Goal: Check status: Check status

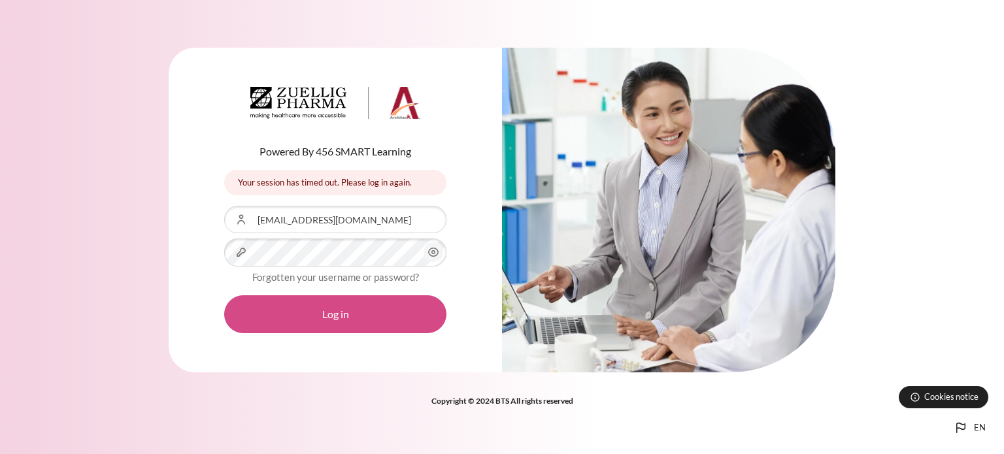
click at [316, 310] on button "Log in" at bounding box center [335, 314] width 222 height 38
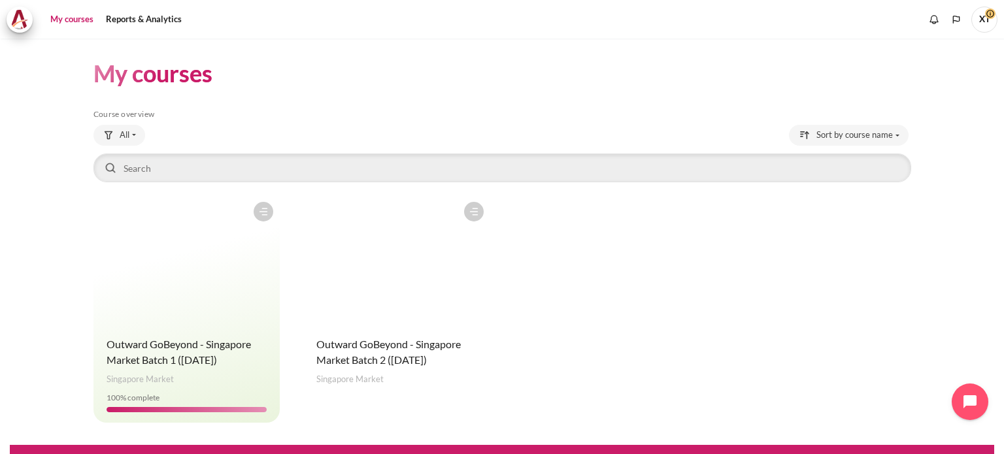
click at [408, 317] on figure "Content" at bounding box center [396, 260] width 187 height 131
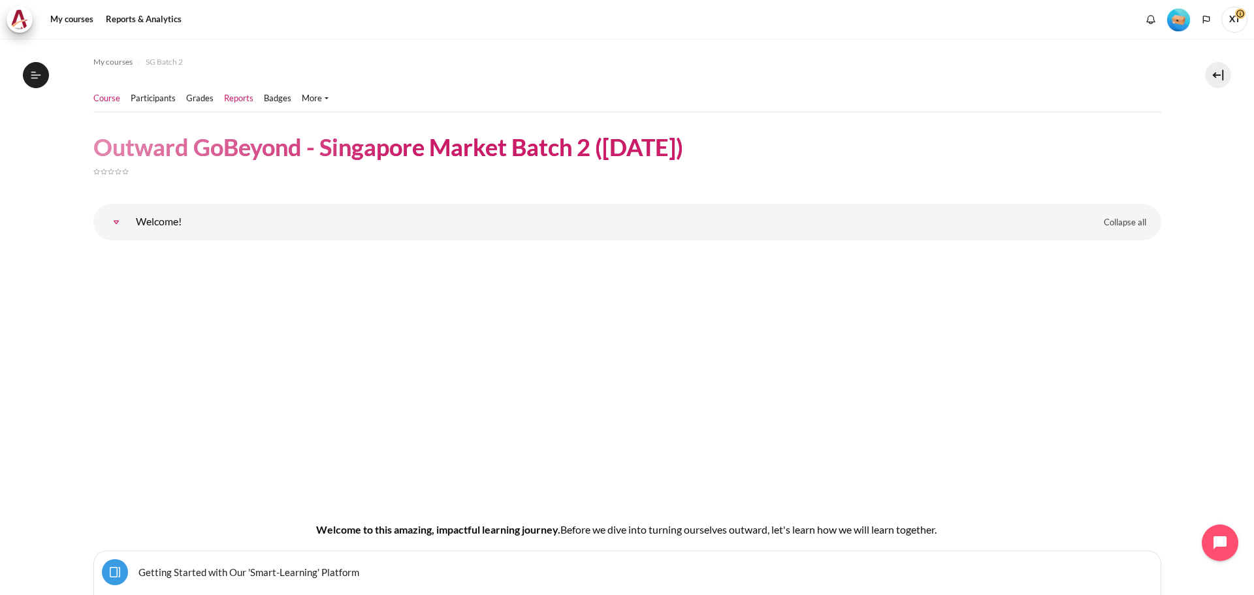
click at [242, 99] on link "Reports" at bounding box center [238, 98] width 29 height 13
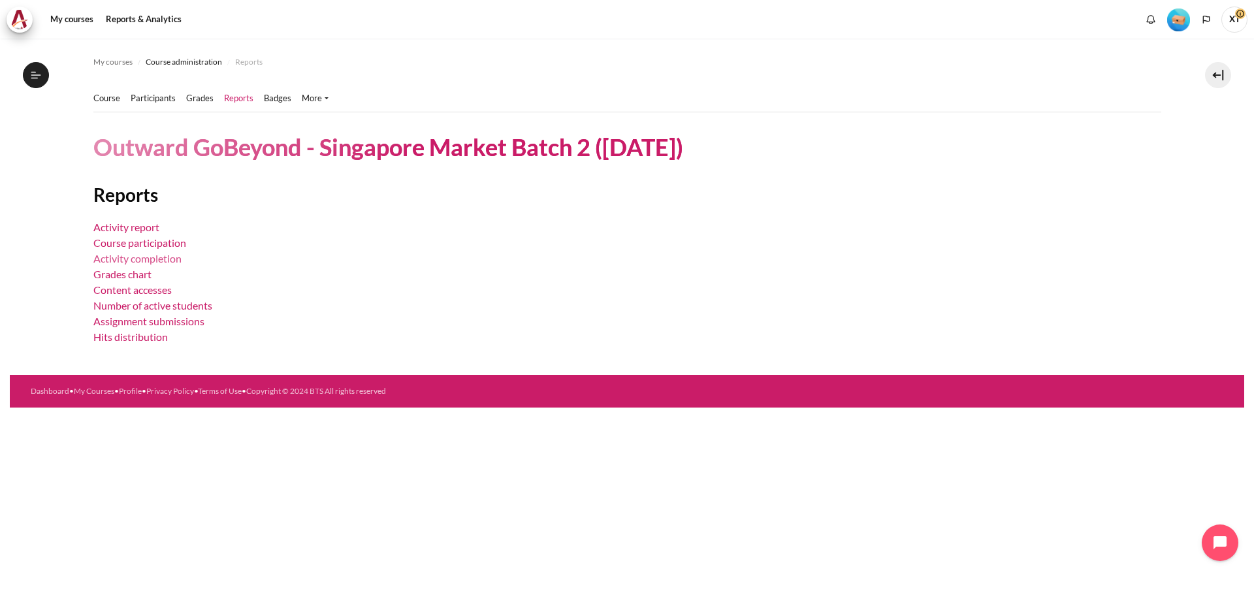
click at [144, 261] on link "Activity completion" at bounding box center [137, 258] width 88 height 12
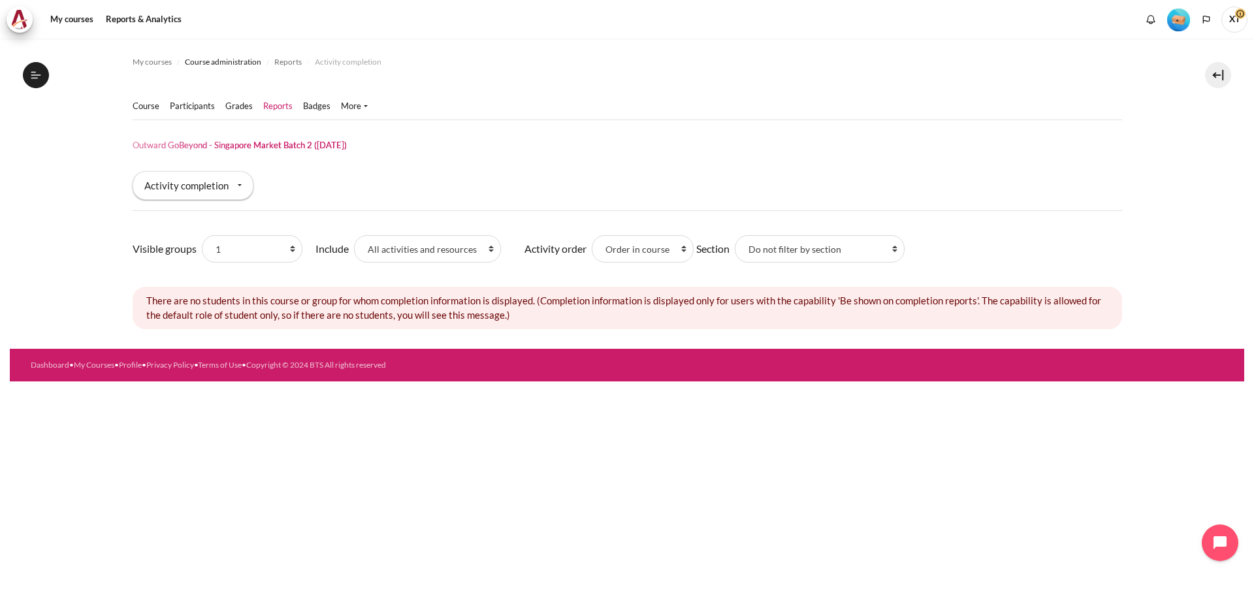
click at [278, 106] on link "Reports" at bounding box center [277, 106] width 29 height 13
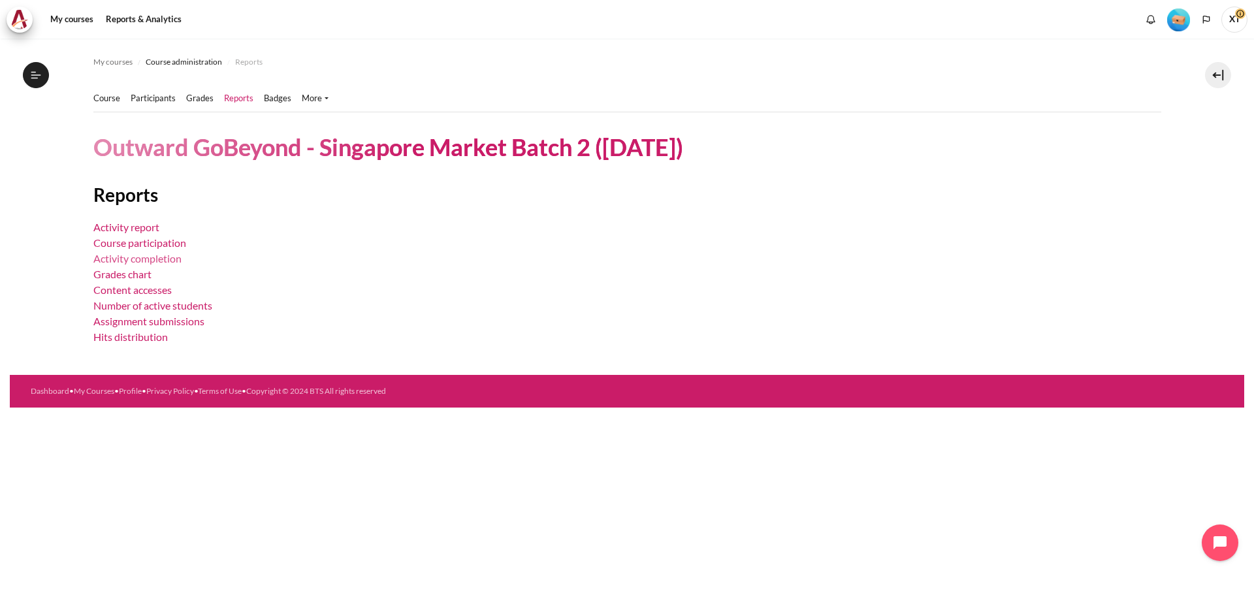
click at [165, 260] on link "Activity completion" at bounding box center [137, 258] width 88 height 12
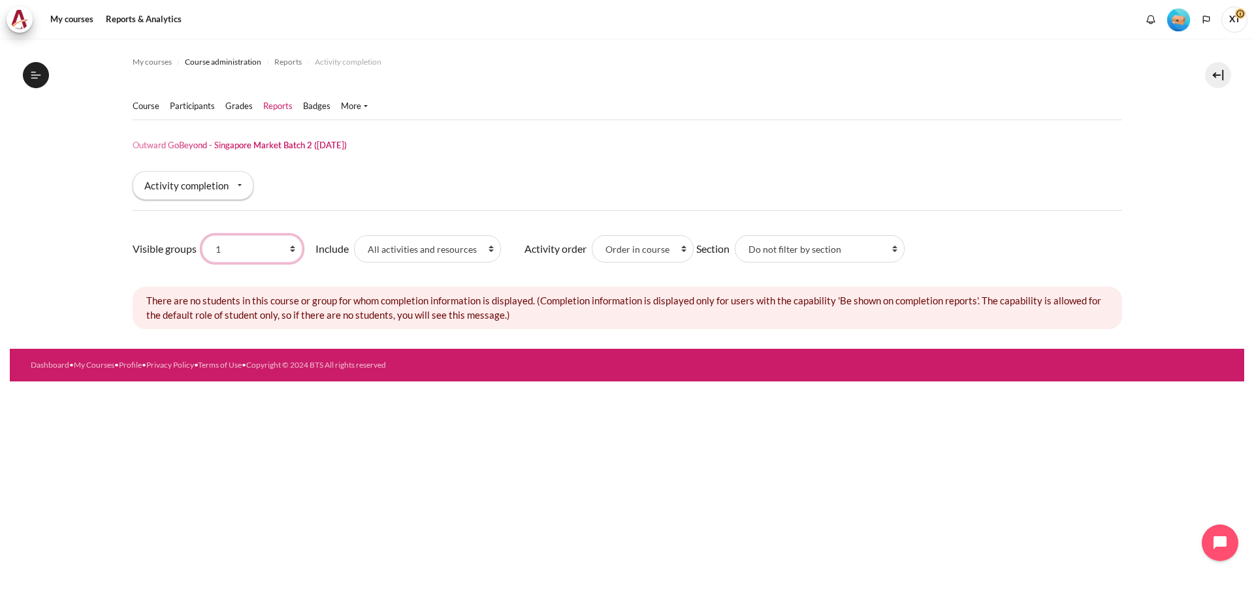
click at [268, 244] on select "All participants 1 1 2 2 3 3 4 4 5 5 6 6 7 7 HR" at bounding box center [252, 248] width 101 height 27
click at [484, 249] on select "All activities and resources Assignments Folders Interactive Content Lessons Pa…" at bounding box center [427, 248] width 147 height 27
click at [553, 166] on div "Course Participants" at bounding box center [628, 128] width 990 height 85
click at [189, 108] on link "Participants" at bounding box center [192, 106] width 45 height 13
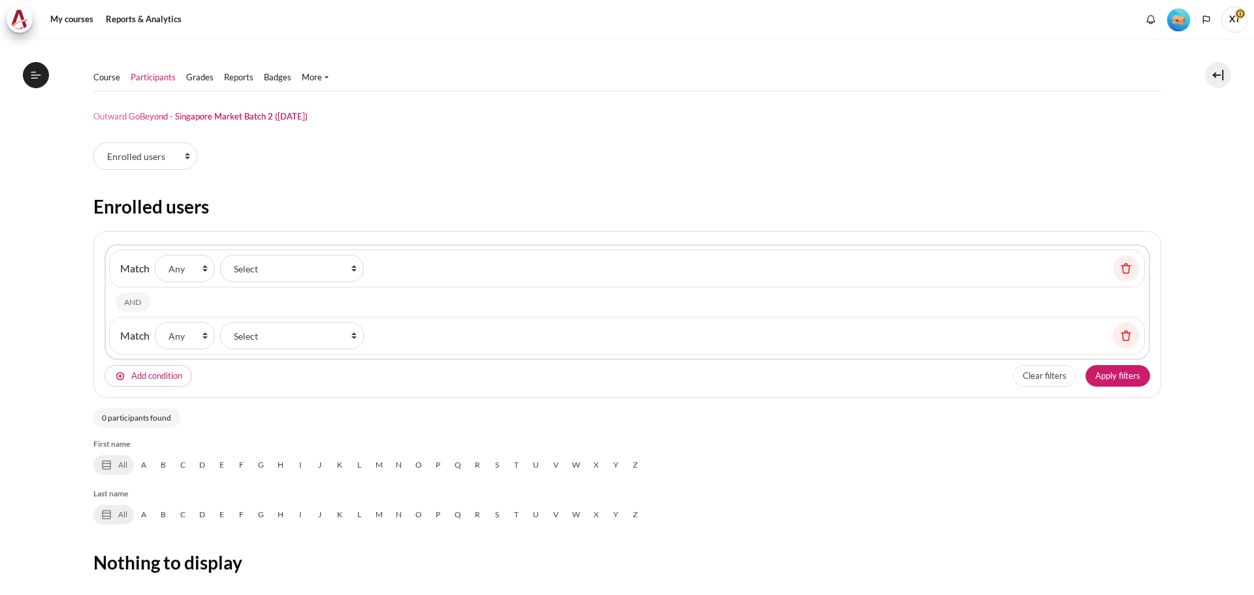
select select "groups"
select select "4980"
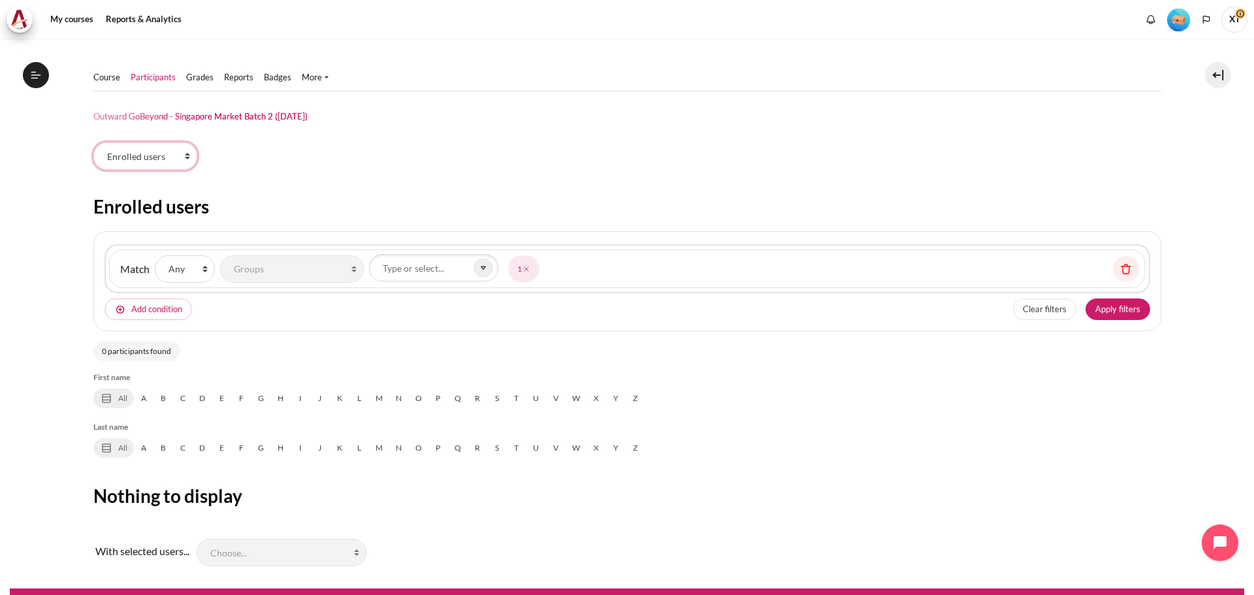
click at [154, 158] on select "Enrolled users Permissions" at bounding box center [145, 155] width 104 height 27
click at [93, 142] on select "Enrolled users Permissions" at bounding box center [145, 155] width 104 height 27
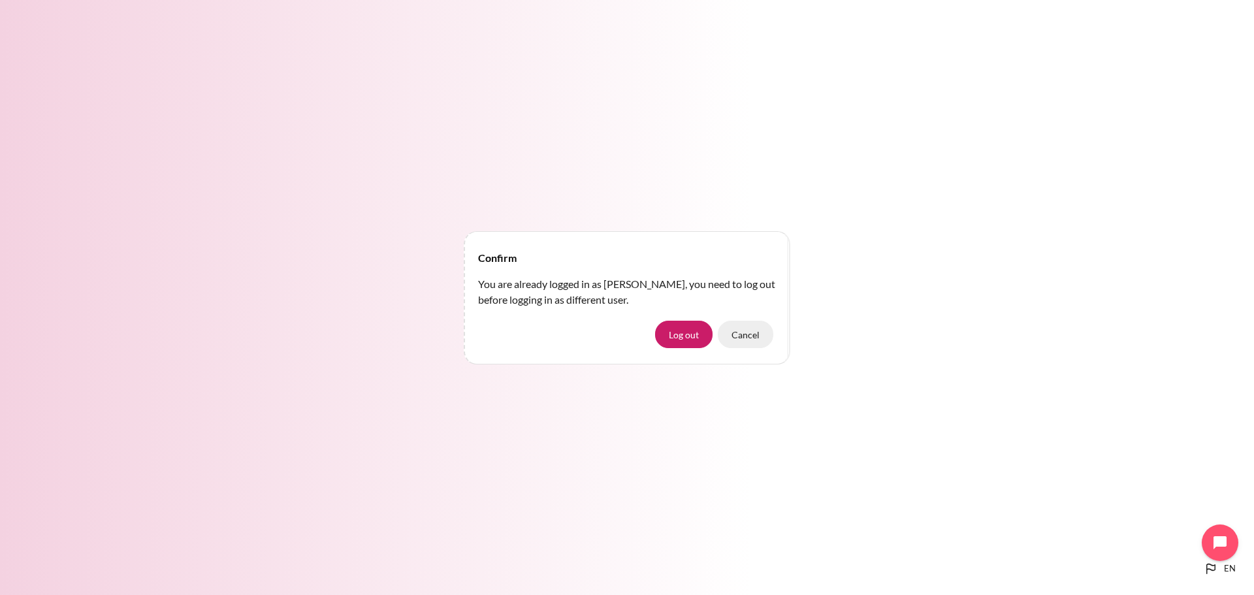
click at [747, 342] on button "Cancel" at bounding box center [746, 334] width 56 height 27
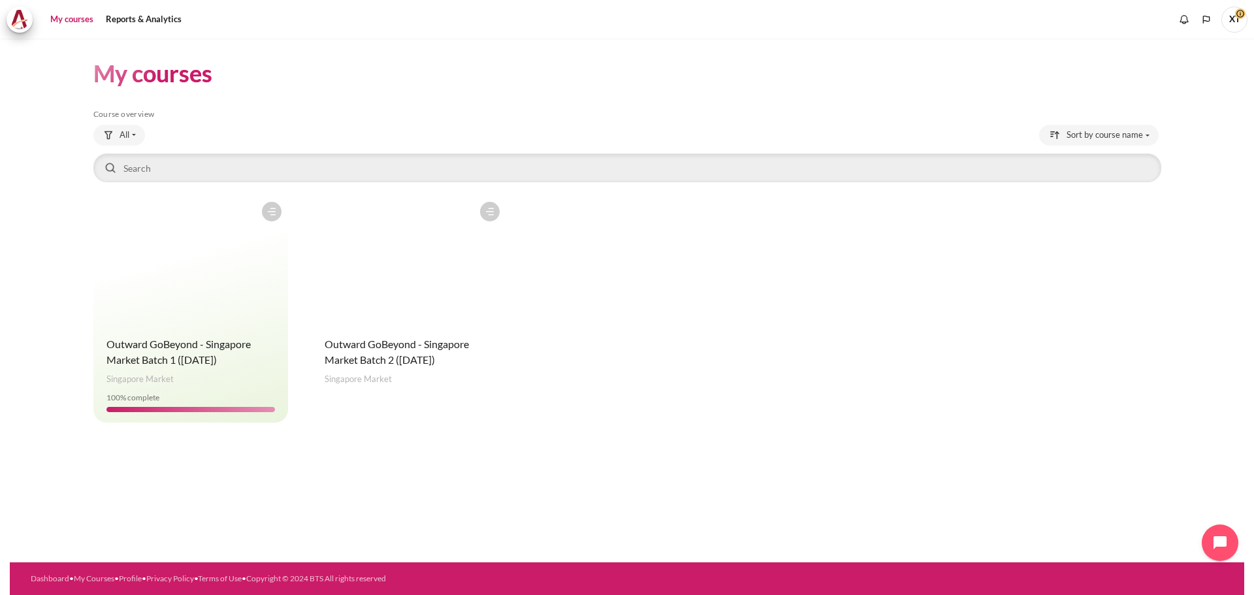
click at [410, 353] on h4 "Course name Outward GoBeyond - Singapore Market Batch 2 ([DATE])" at bounding box center [409, 351] width 169 height 31
click at [418, 361] on span "Outward GoBeyond - Singapore Market Batch 2 ([DATE])" at bounding box center [397, 352] width 144 height 28
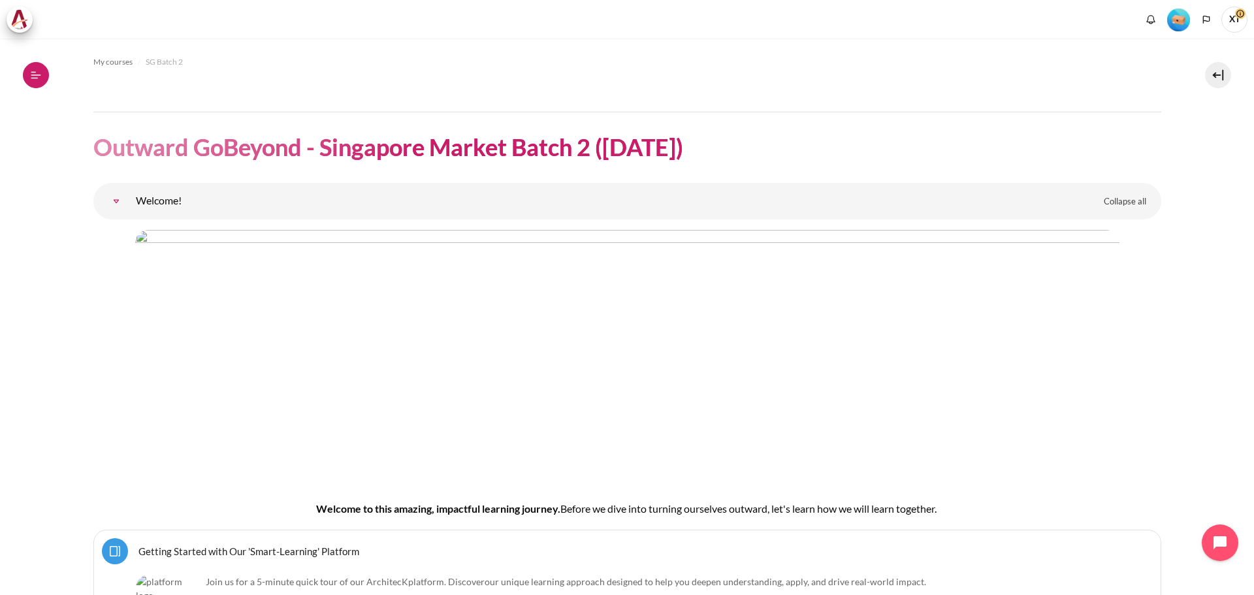
click at [31, 73] on icon at bounding box center [36, 75] width 12 height 12
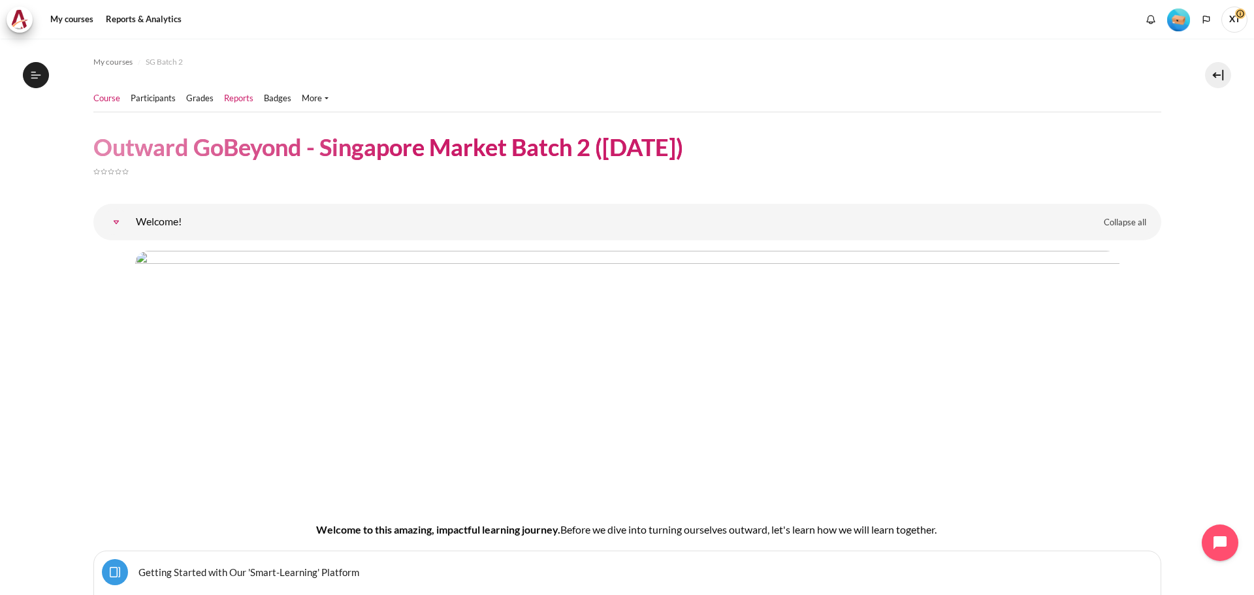
click at [234, 97] on link "Reports" at bounding box center [238, 98] width 29 height 13
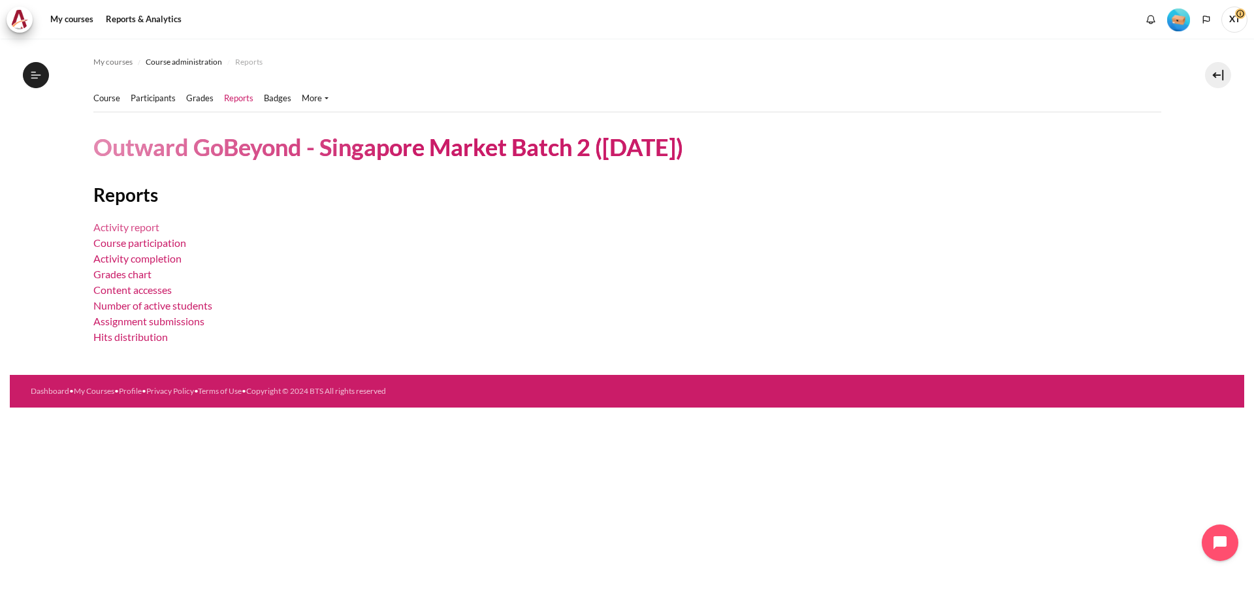
click at [144, 231] on link "Activity report" at bounding box center [126, 227] width 66 height 12
click at [142, 261] on link "Activity completion" at bounding box center [137, 258] width 88 height 12
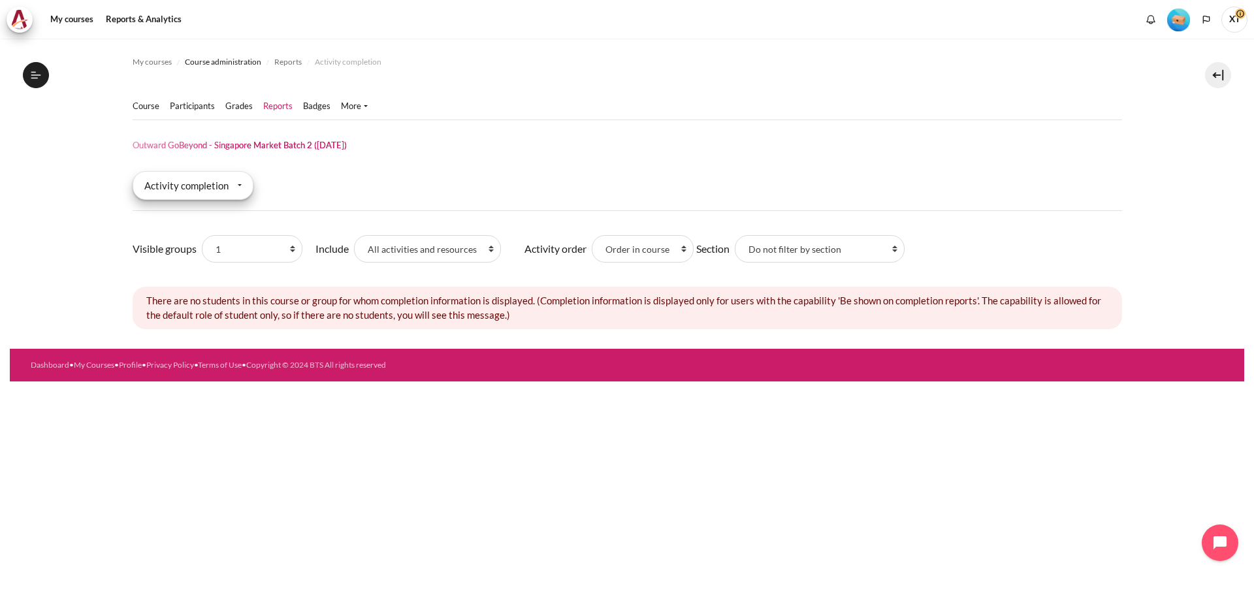
click at [215, 188] on div "Activity completion" at bounding box center [193, 185] width 121 height 29
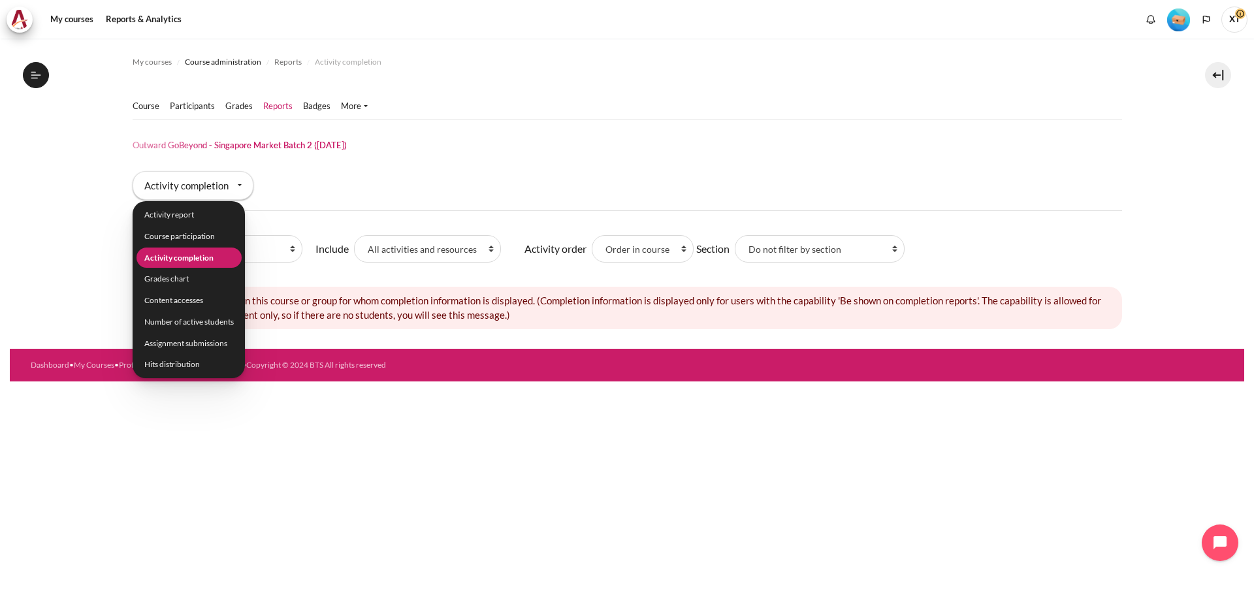
click at [203, 259] on li "Activity completion" at bounding box center [188, 258] width 105 height 20
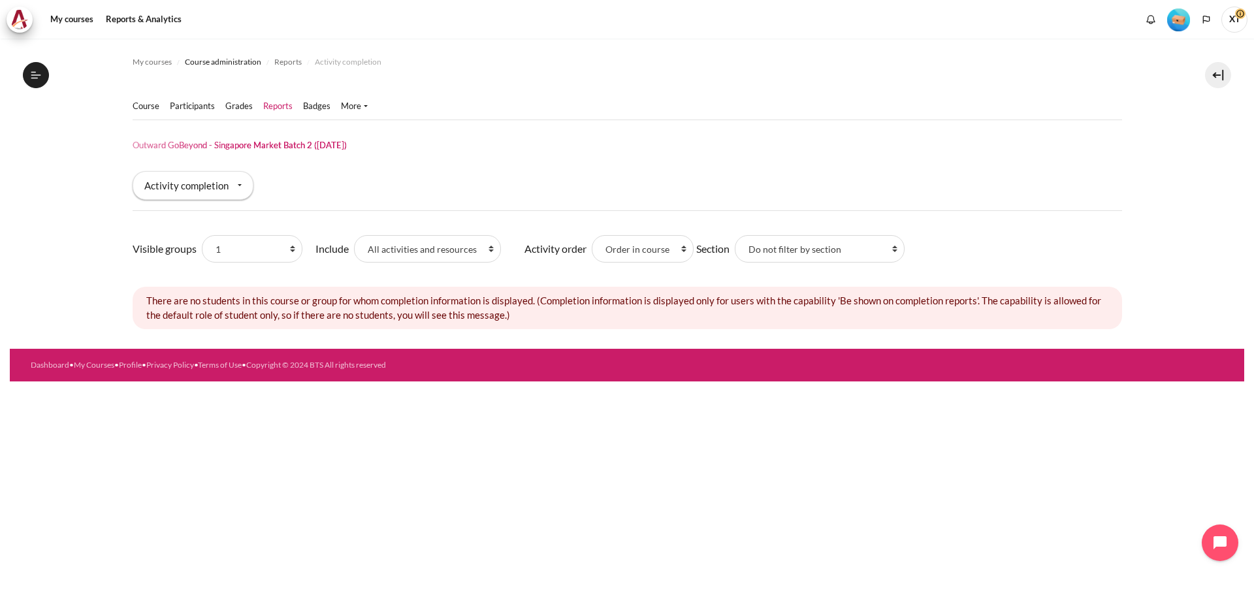
click at [276, 101] on link "Reports" at bounding box center [277, 106] width 29 height 13
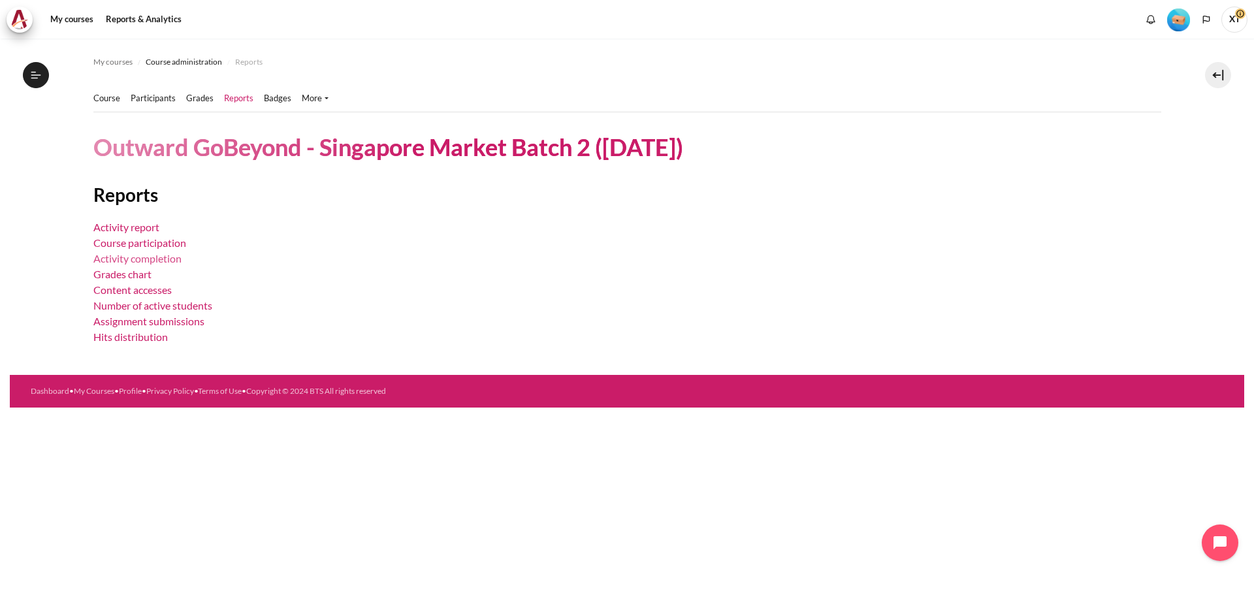
click at [130, 255] on link "Activity completion" at bounding box center [137, 258] width 88 height 12
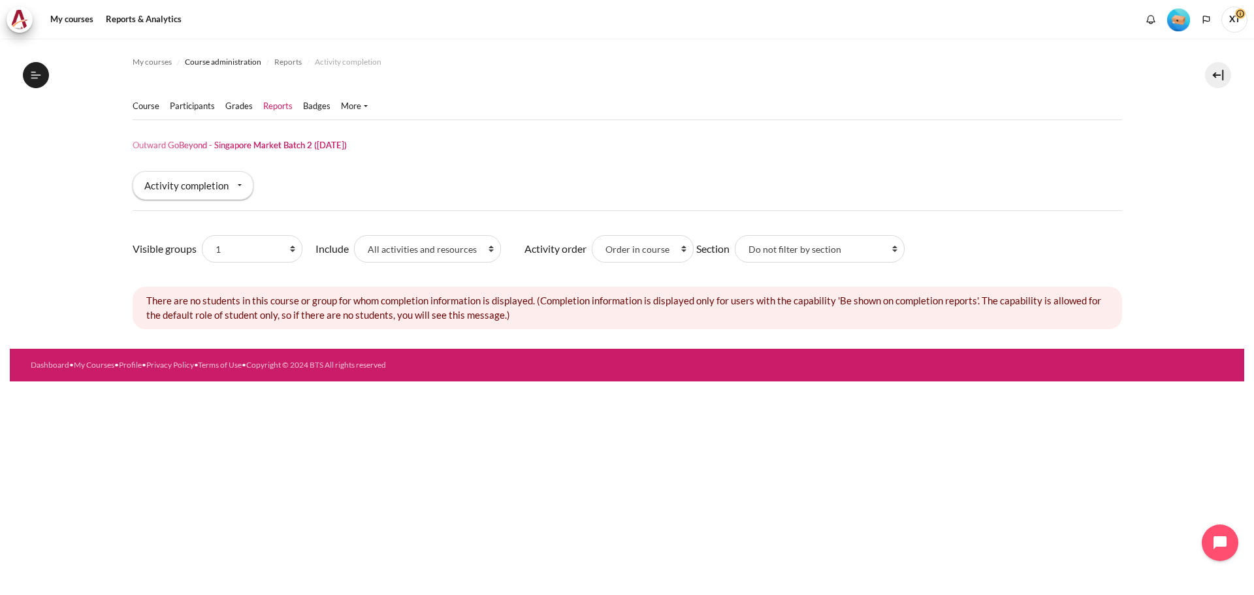
click at [86, 287] on section "My courses Course administration Reports Activity completion Course" at bounding box center [627, 194] width 1156 height 310
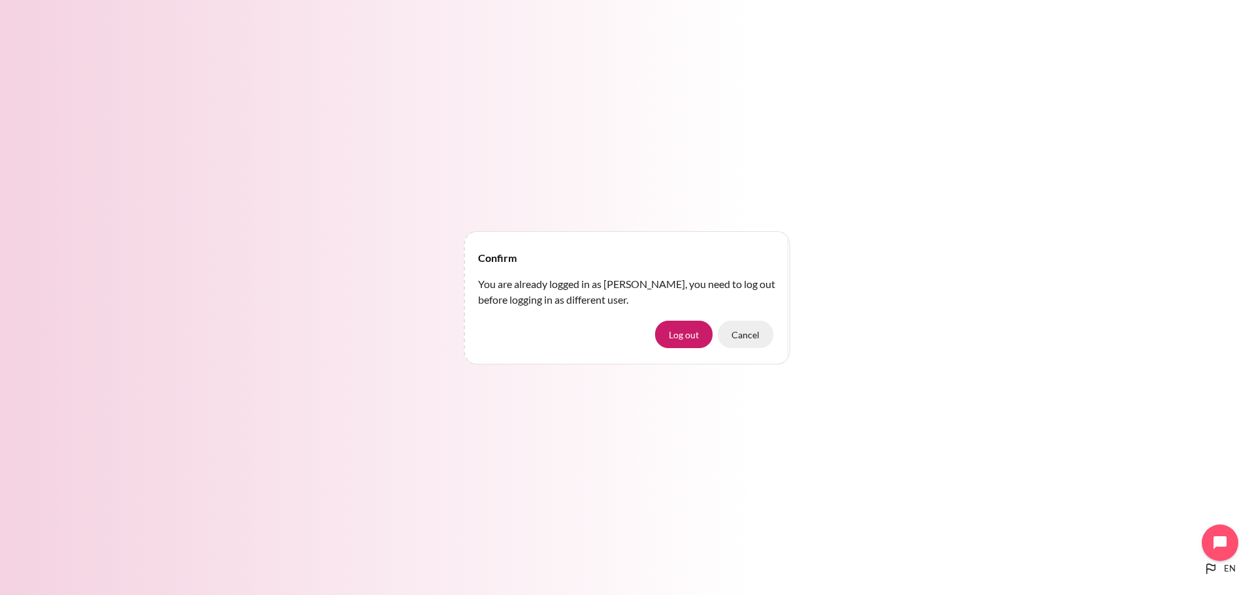
click at [749, 329] on button "Cancel" at bounding box center [746, 334] width 56 height 27
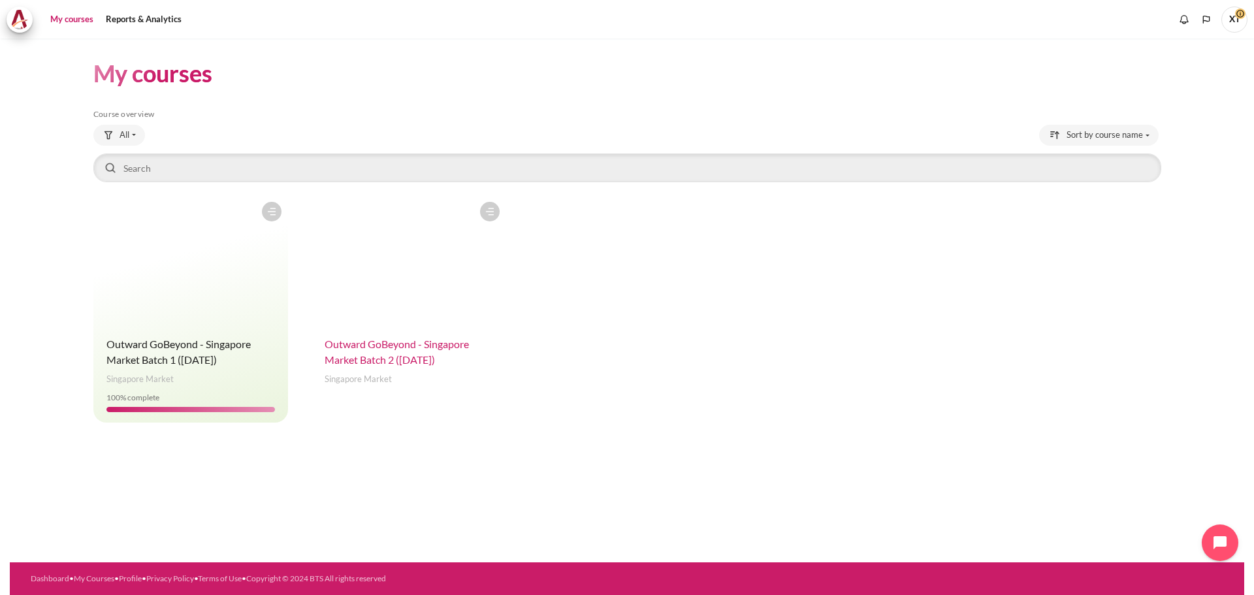
click at [373, 348] on span "Outward GoBeyond - Singapore Market Batch 2 ([DATE])" at bounding box center [397, 352] width 144 height 28
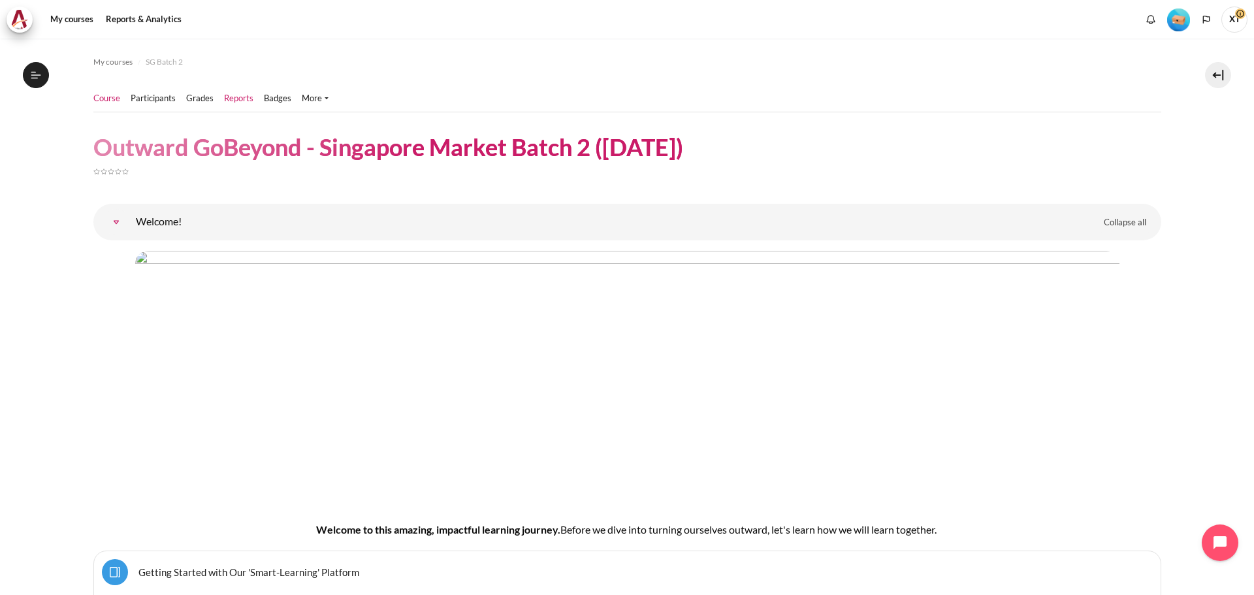
click at [238, 95] on link "Reports" at bounding box center [238, 98] width 29 height 13
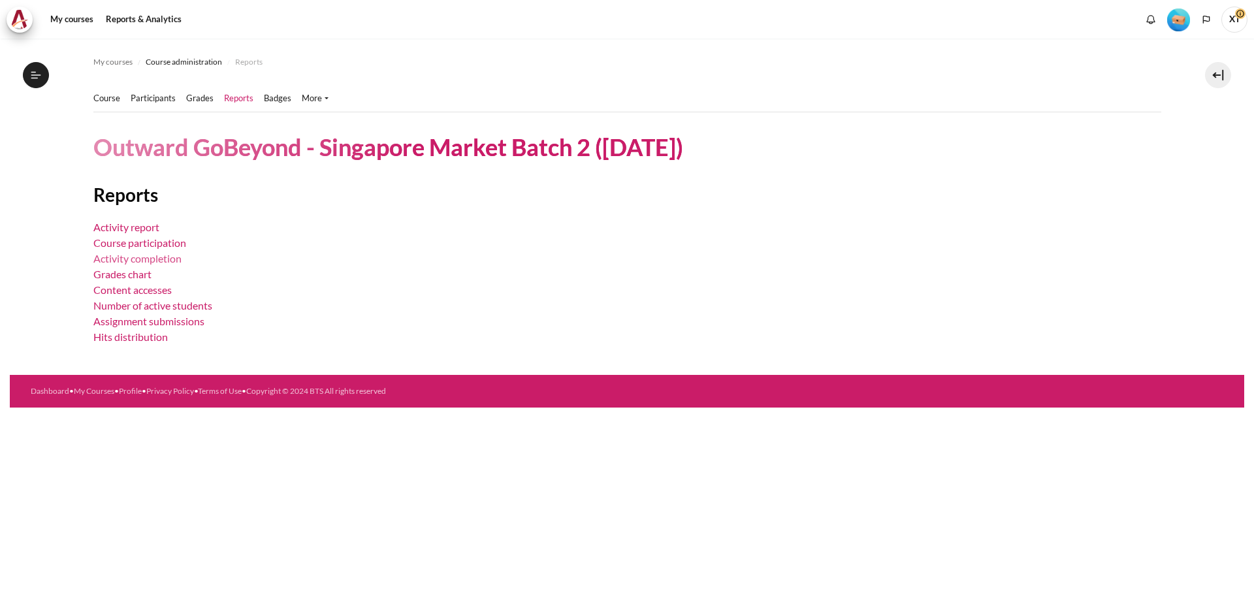
click at [152, 261] on link "Activity completion" at bounding box center [137, 258] width 88 height 12
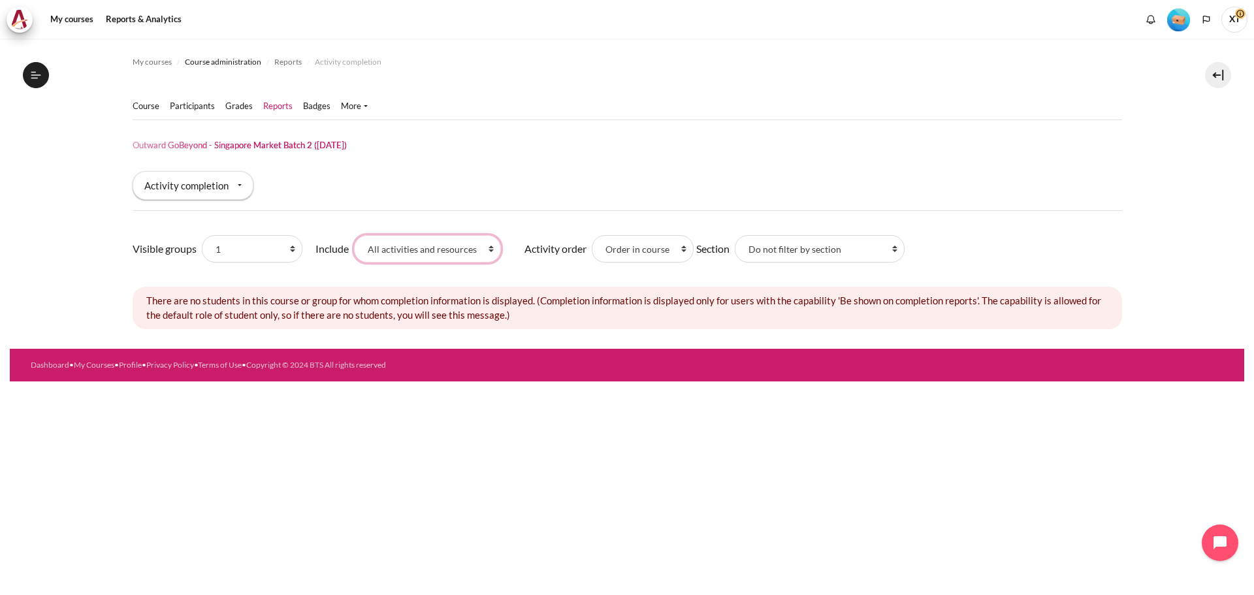
click at [438, 250] on select "All activities and resources Assignments Folders Interactive Content Lessons Pa…" at bounding box center [427, 248] width 147 height 27
click at [235, 248] on select "All participants 1 1 2 2 3 3 4 4 5 5 6 6 7 7 HR" at bounding box center [252, 248] width 101 height 27
select select "0"
click at [202, 235] on select "All participants 1 1 2 2 3 3 4 4 5 5 6 6 7 7 HR" at bounding box center [252, 248] width 101 height 27
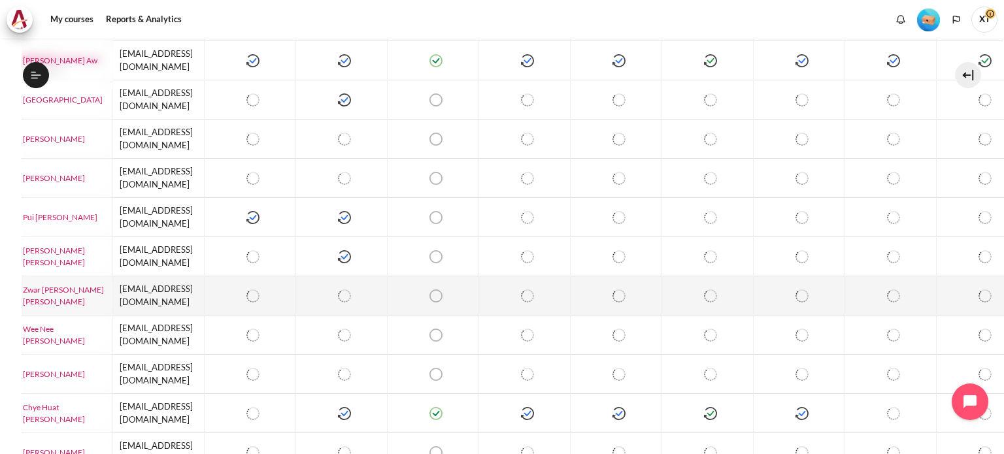
scroll to position [0, 111]
